Goal: Task Accomplishment & Management: Use online tool/utility

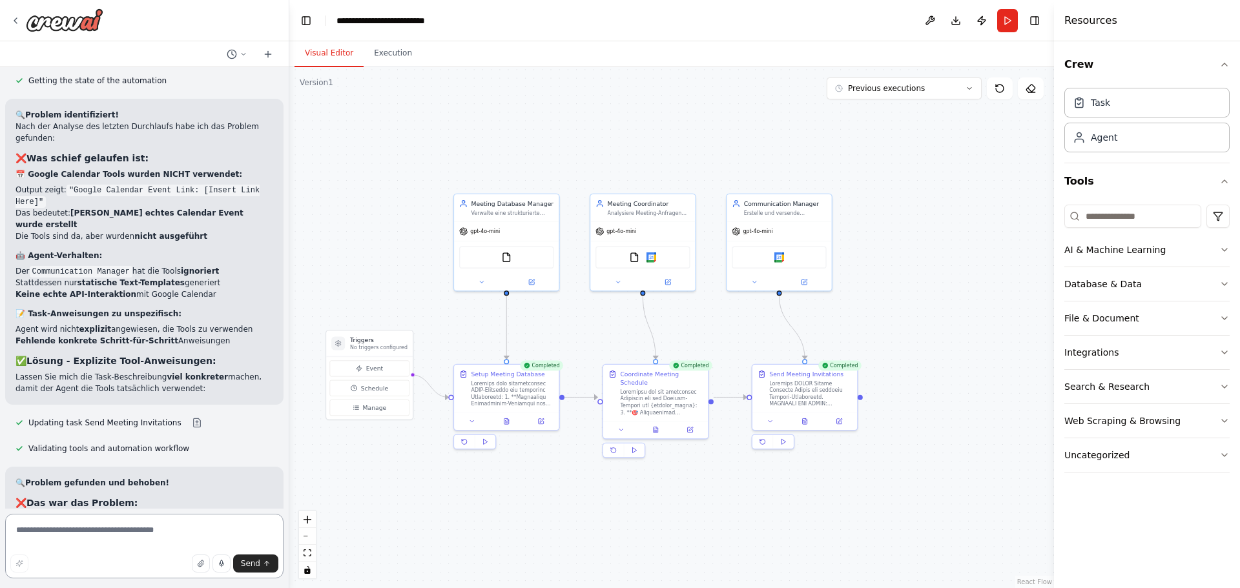
click at [159, 529] on textarea at bounding box center [144, 546] width 278 height 65
type textarea "**********"
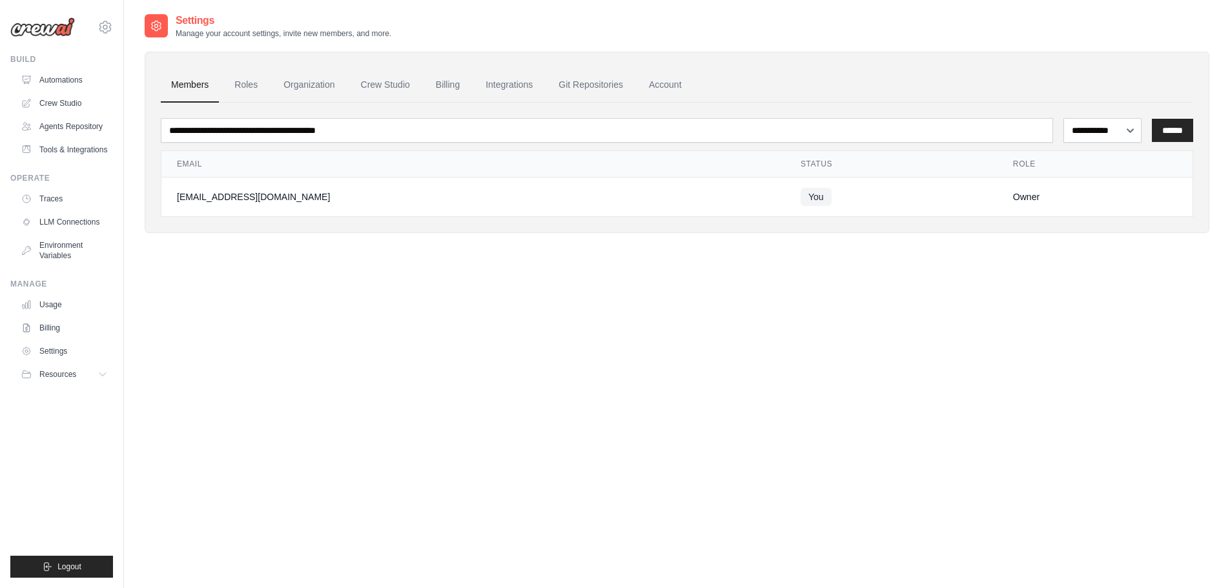
click at [70, 154] on link "Tools & Integrations" at bounding box center [64, 149] width 98 height 21
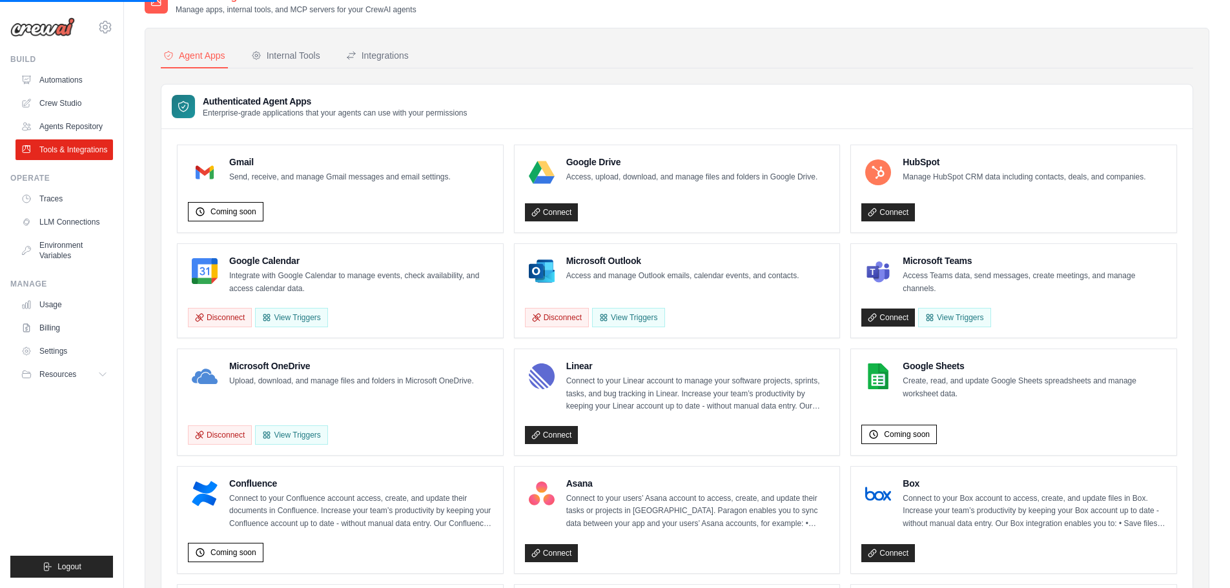
scroll to position [65, 0]
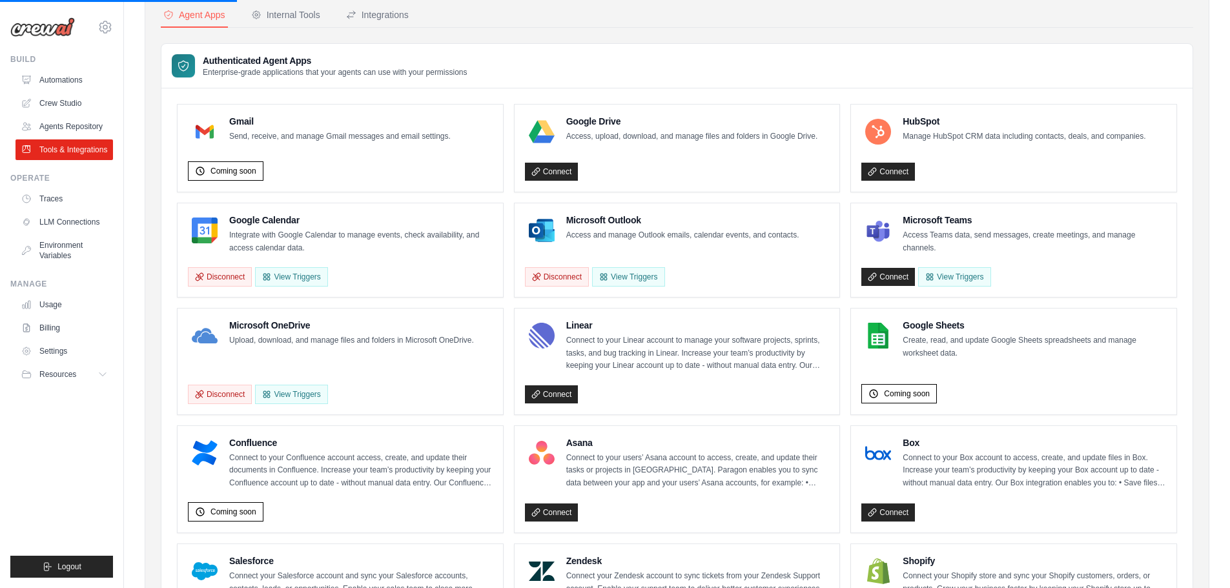
click at [909, 278] on link "Connect" at bounding box center [888, 277] width 54 height 18
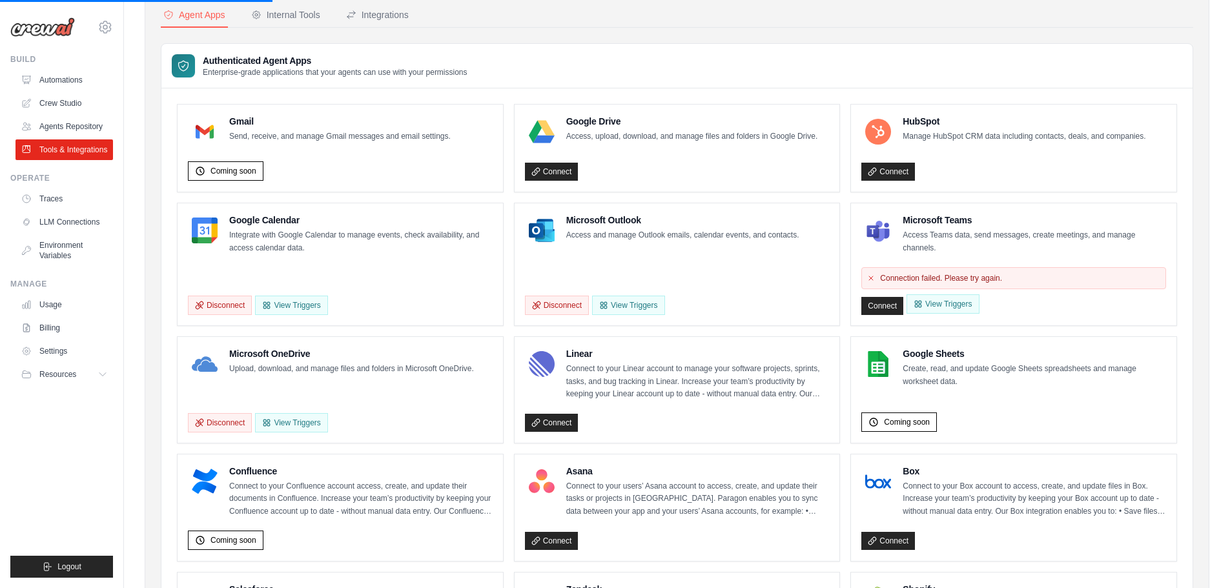
click at [877, 305] on link "Connect" at bounding box center [882, 306] width 42 height 18
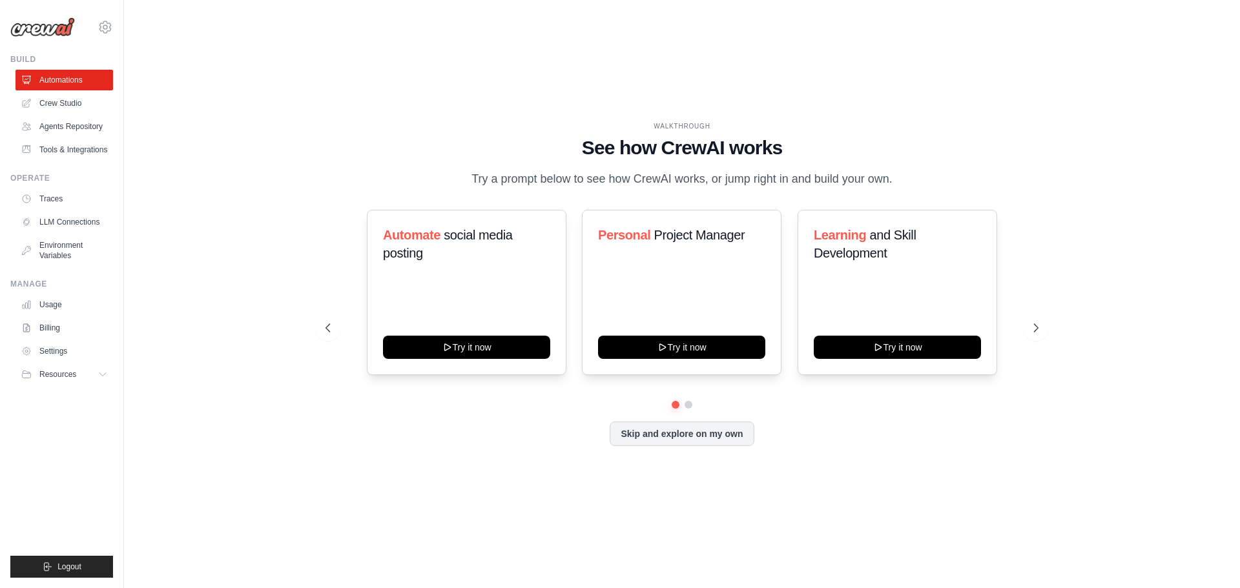
click at [72, 103] on link "Crew Studio" at bounding box center [64, 103] width 98 height 21
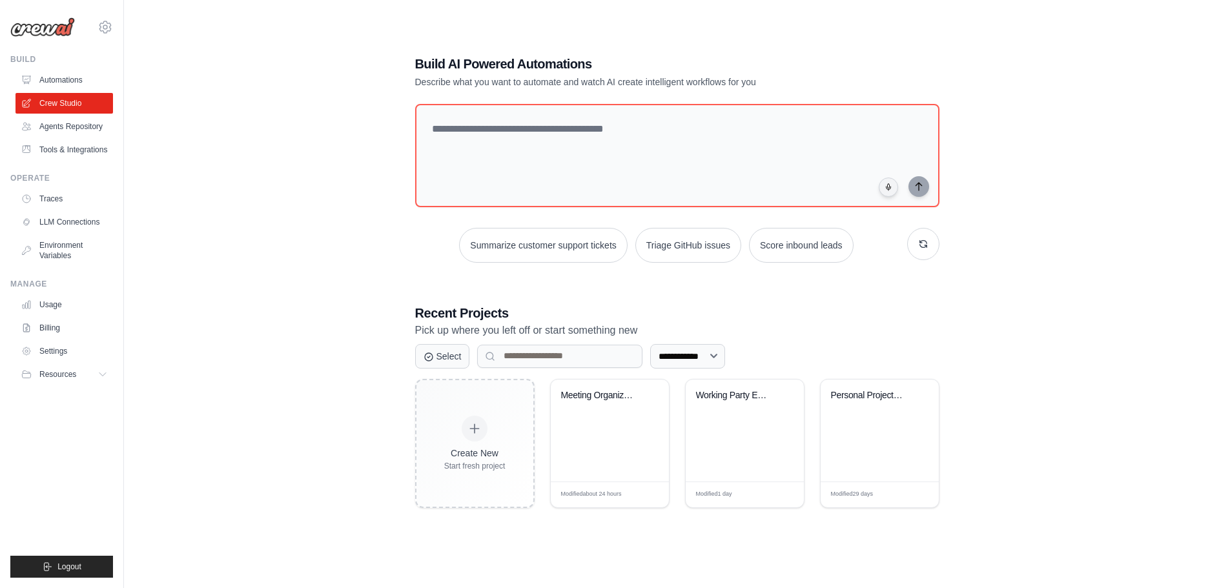
click at [64, 152] on link "Tools & Integrations" at bounding box center [64, 149] width 98 height 21
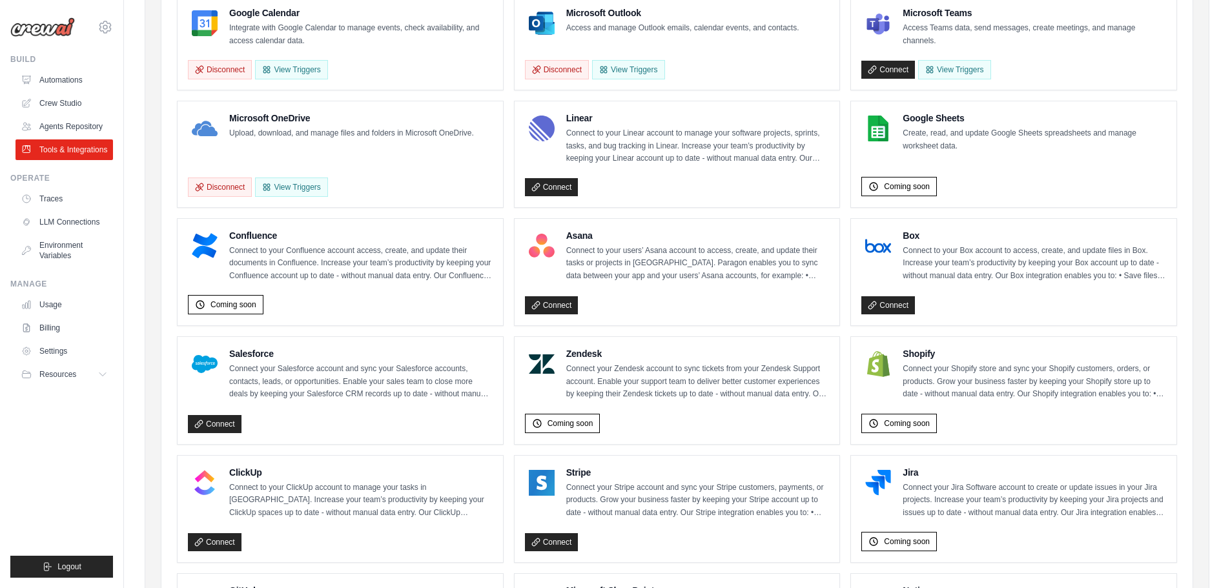
scroll to position [136, 0]
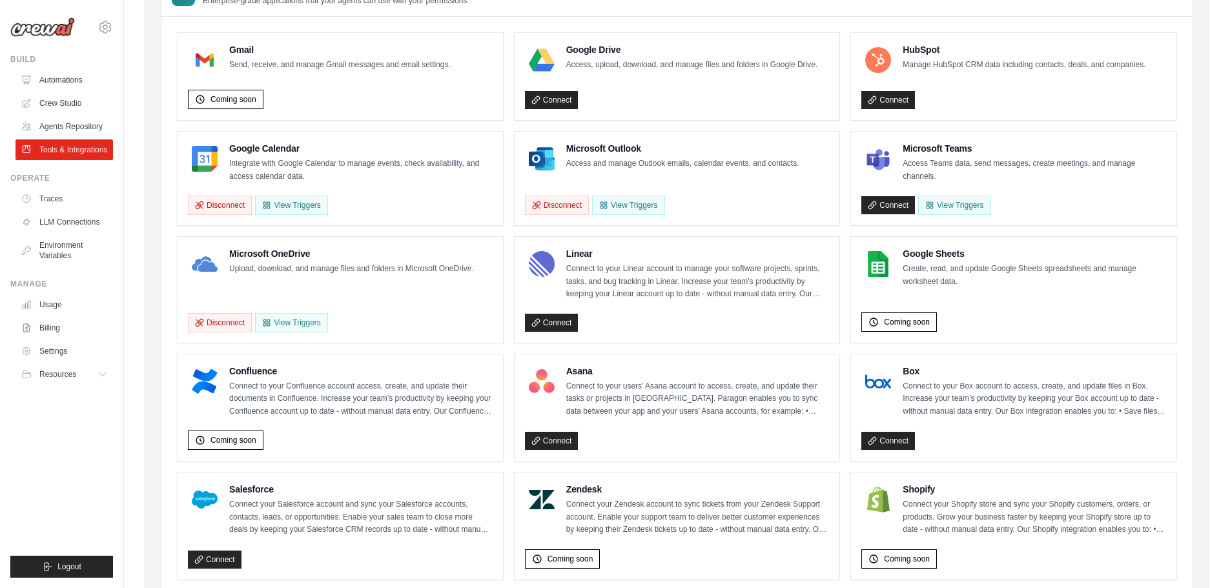
click at [883, 209] on link "Connect" at bounding box center [888, 205] width 54 height 18
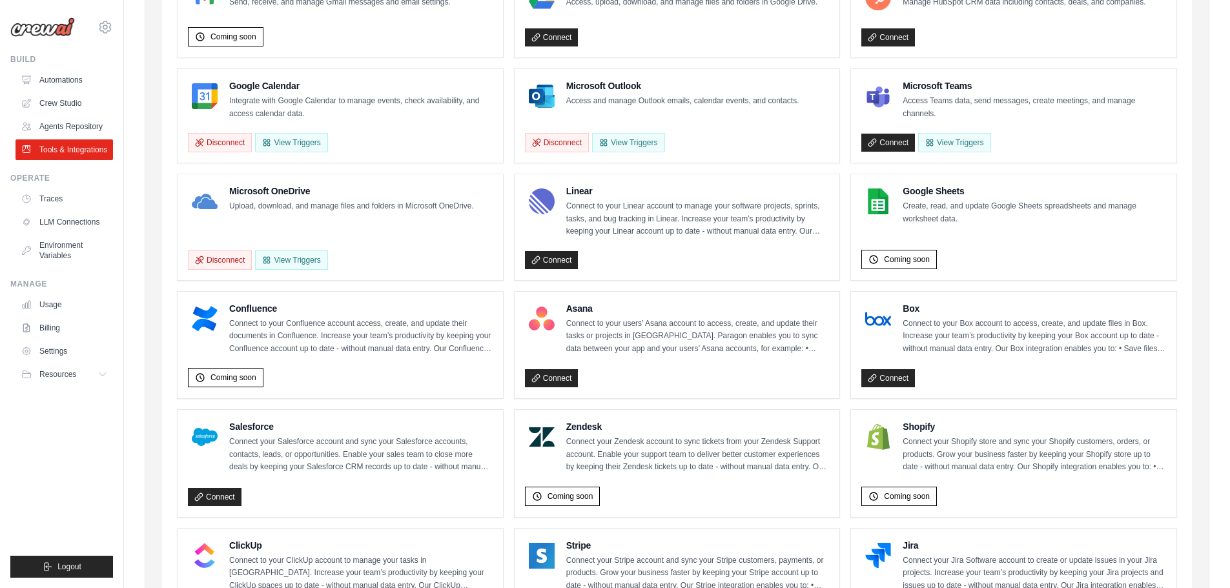
scroll to position [136, 0]
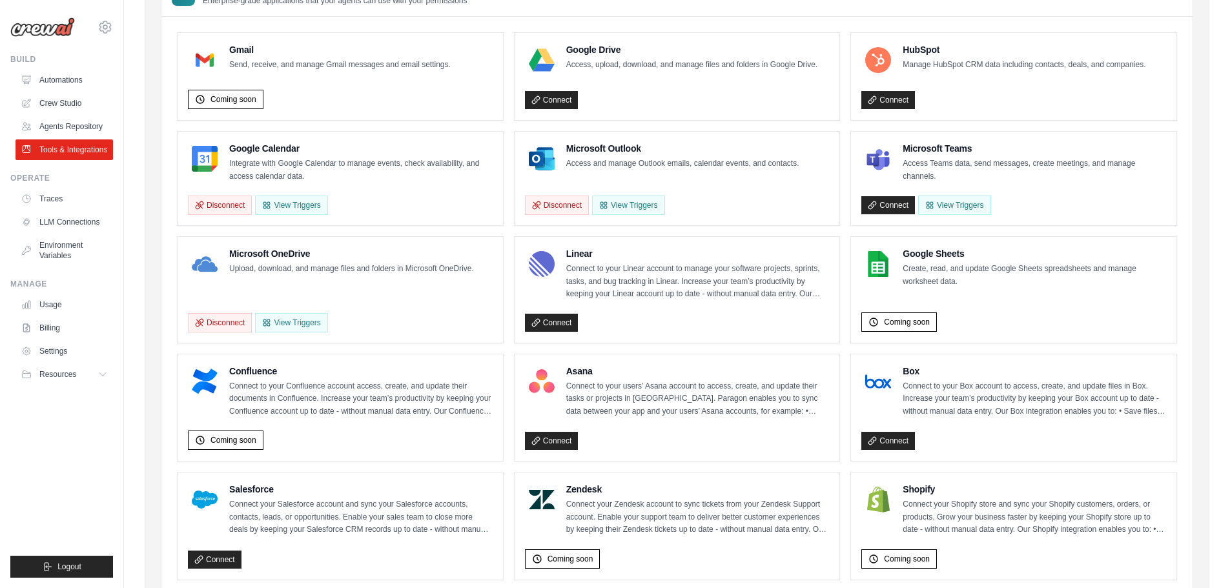
click at [883, 209] on link "Connect" at bounding box center [888, 205] width 54 height 18
